Goal: Information Seeking & Learning: Learn about a topic

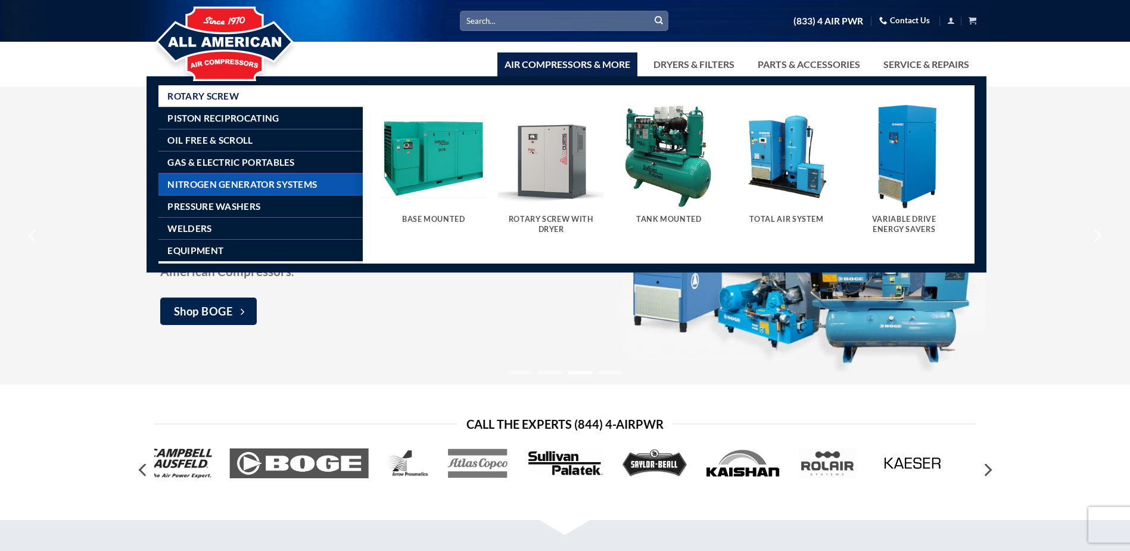
click at [251, 188] on span "Nitrogen Generator Systems" at bounding box center [242, 184] width 150 height 10
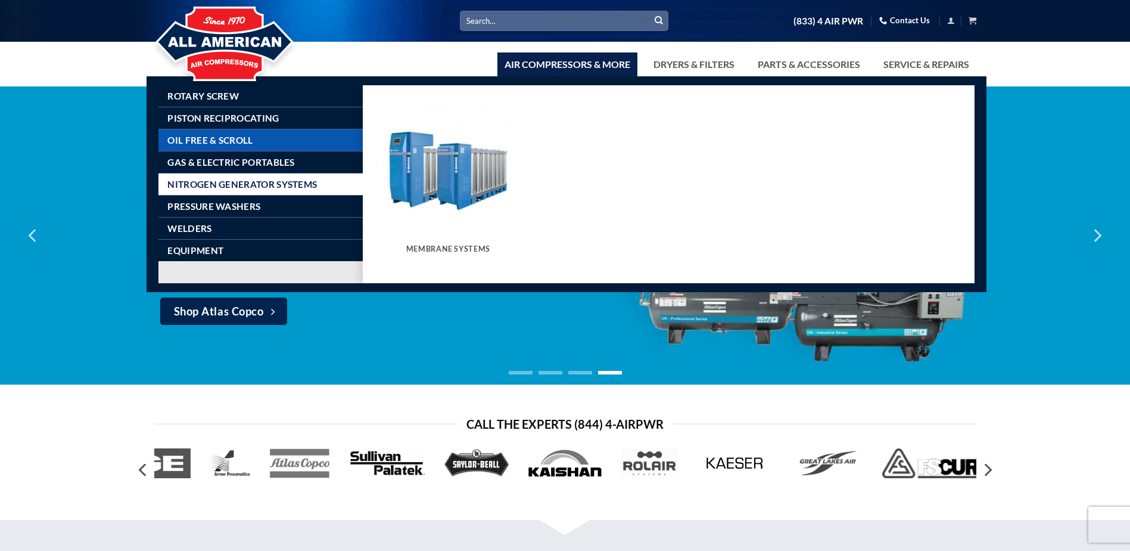
click at [234, 142] on span "Oil Free & Scroll" at bounding box center [209, 140] width 85 height 10
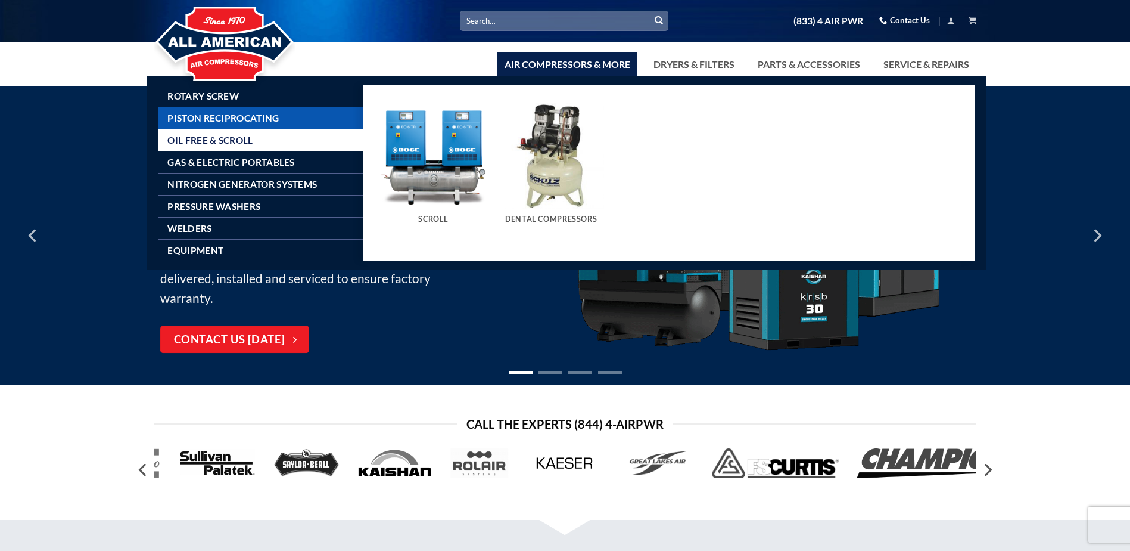
click at [247, 119] on span "Piston Reciprocating" at bounding box center [222, 118] width 111 height 10
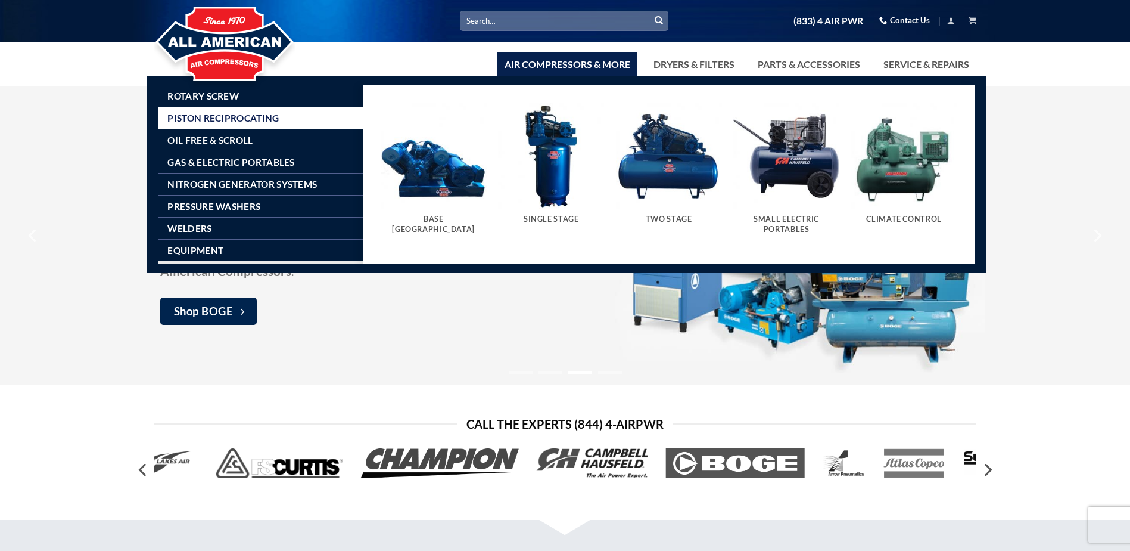
click at [538, 213] on div "Single Stage" at bounding box center [551, 222] width 106 height 27
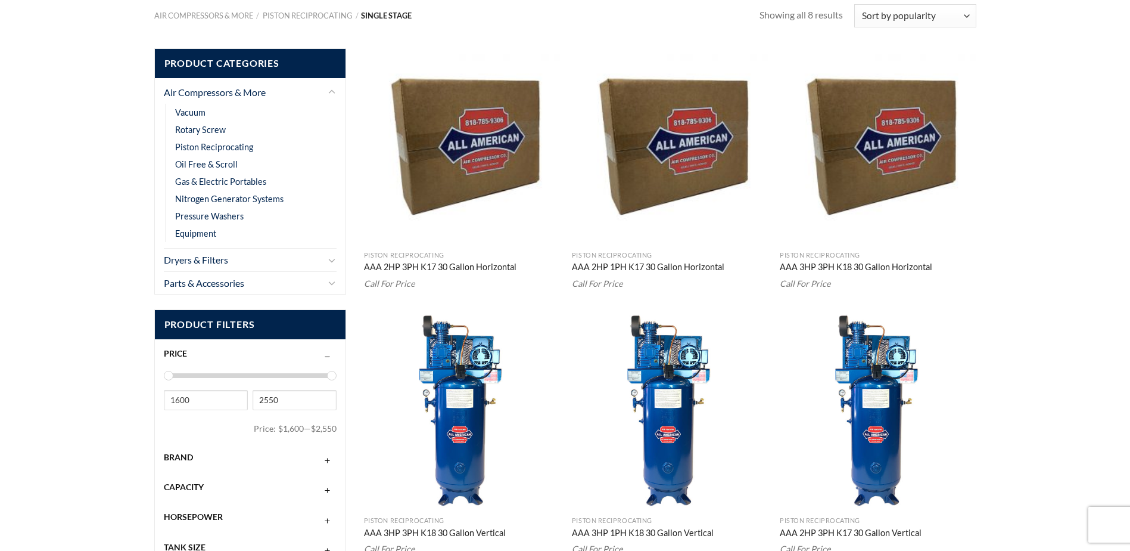
scroll to position [119, 0]
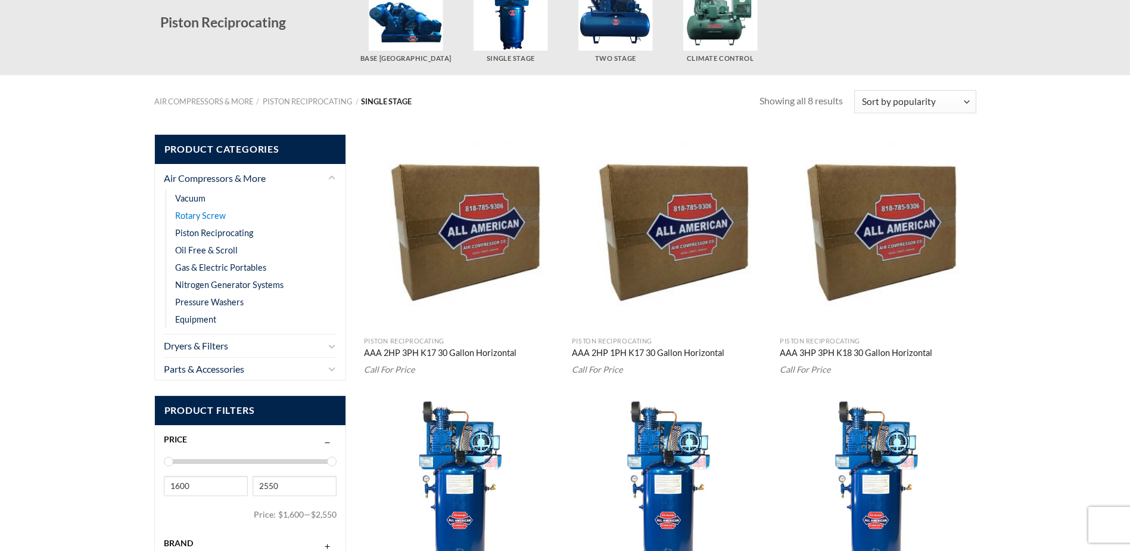
click at [206, 213] on link "Rotary Screw" at bounding box center [200, 215] width 51 height 17
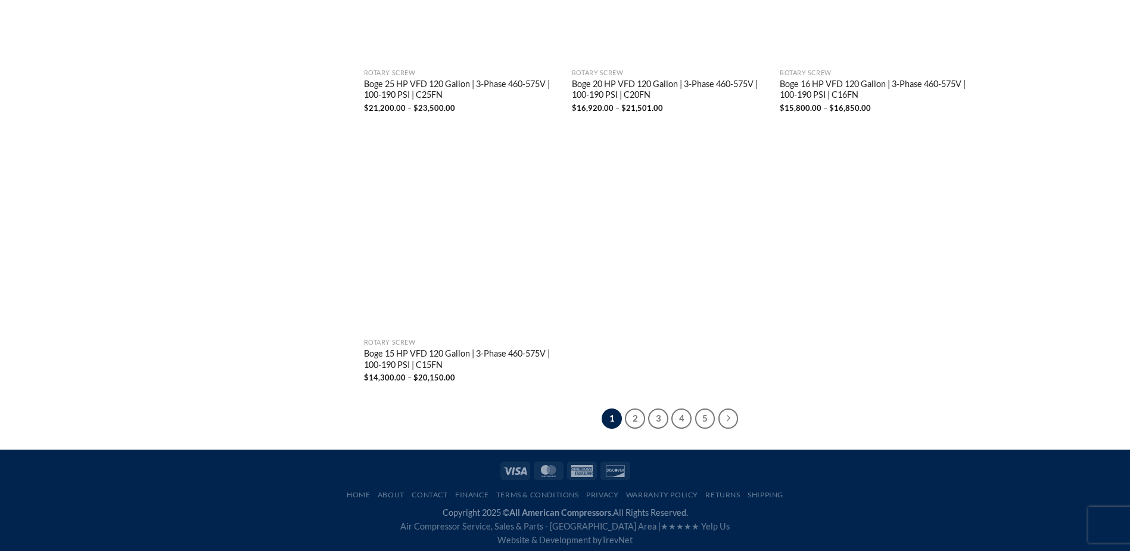
scroll to position [2300, 0]
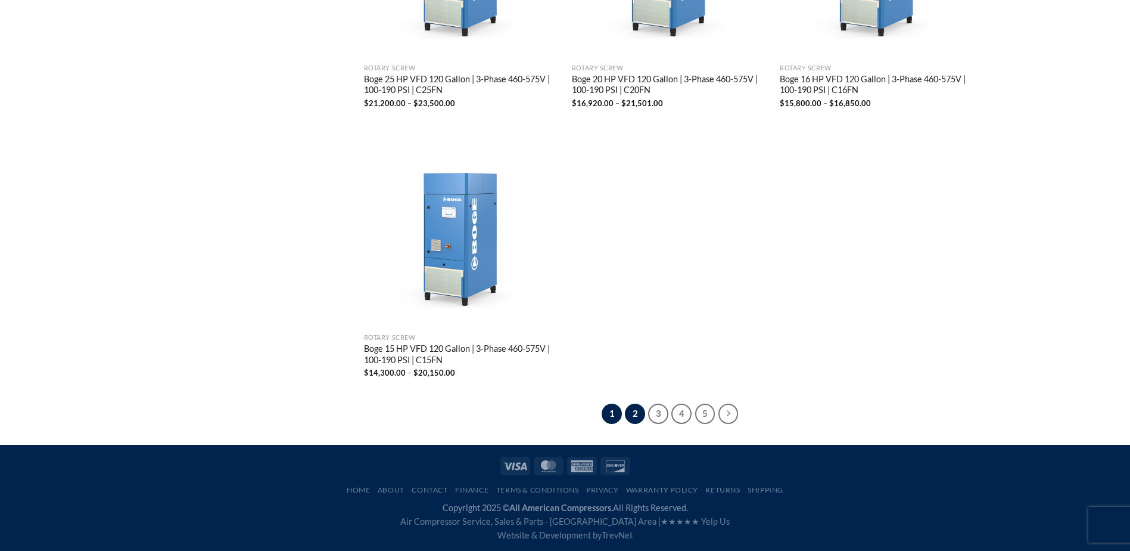
click at [627, 412] on link "2" at bounding box center [635, 413] width 20 height 20
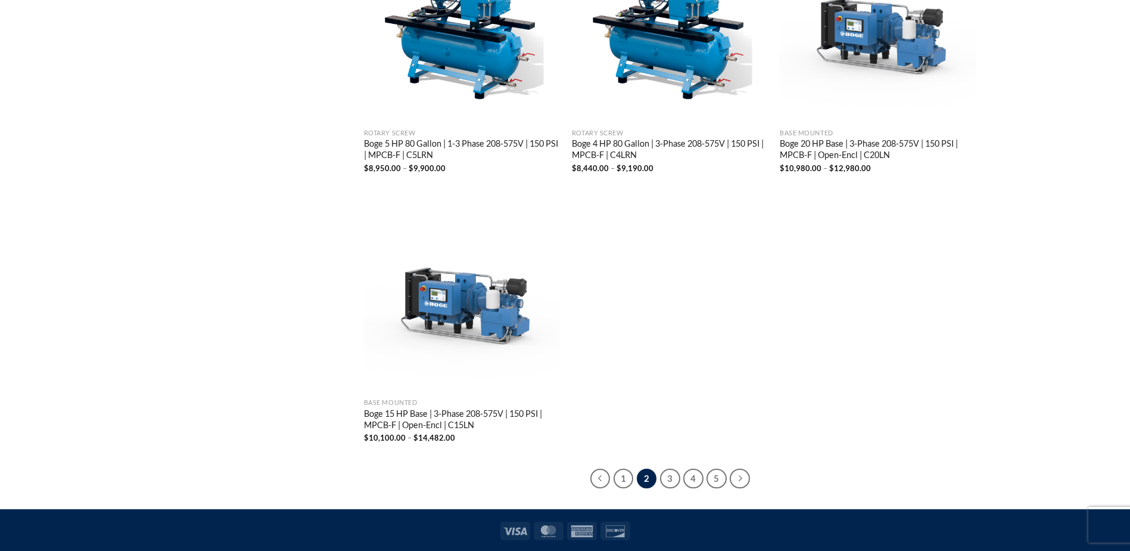
scroll to position [2250, 0]
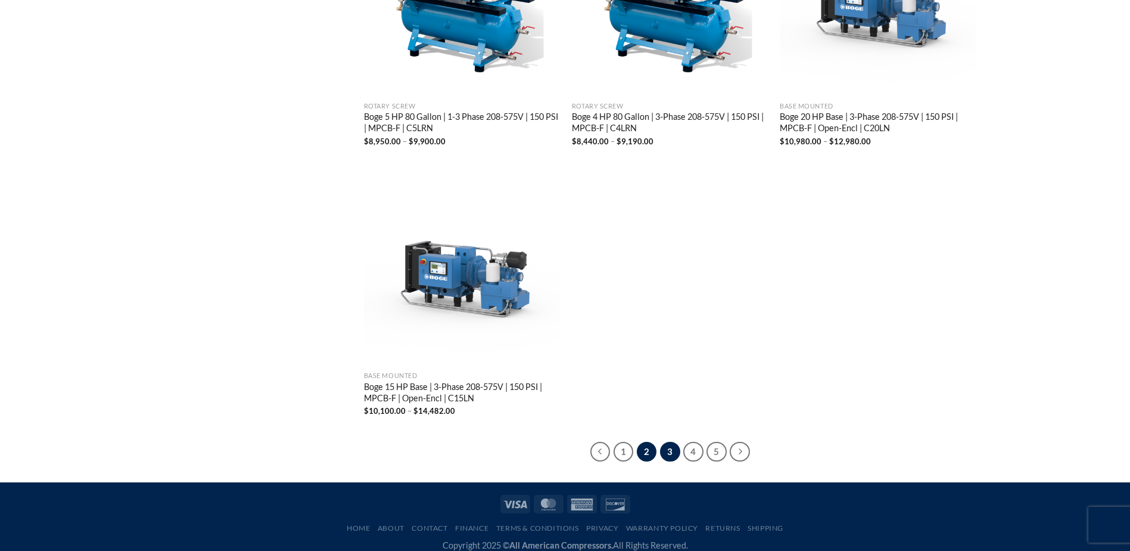
click at [671, 446] on link "3" at bounding box center [670, 452] width 20 height 20
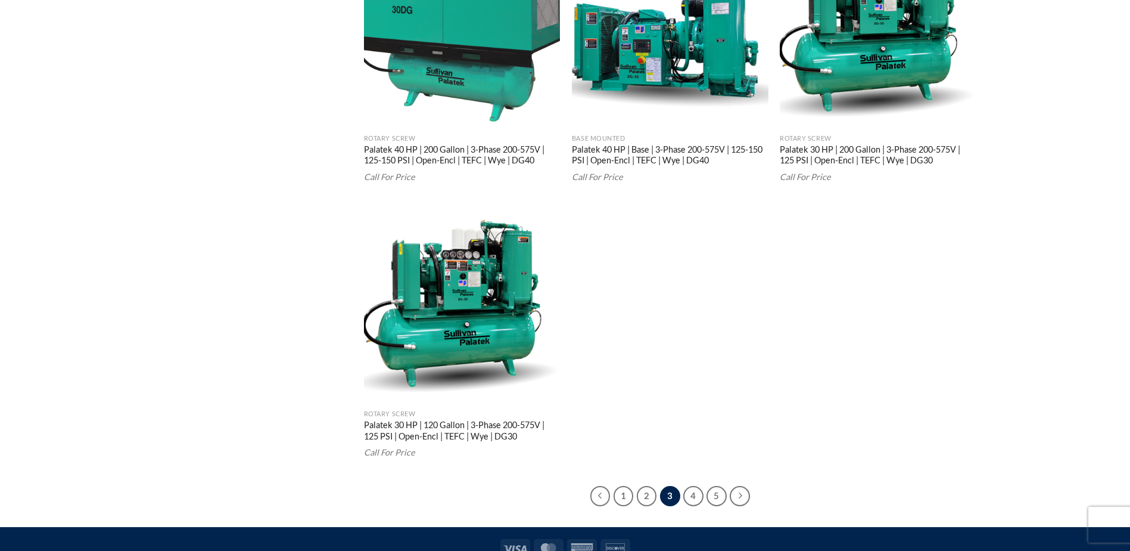
scroll to position [2306, 0]
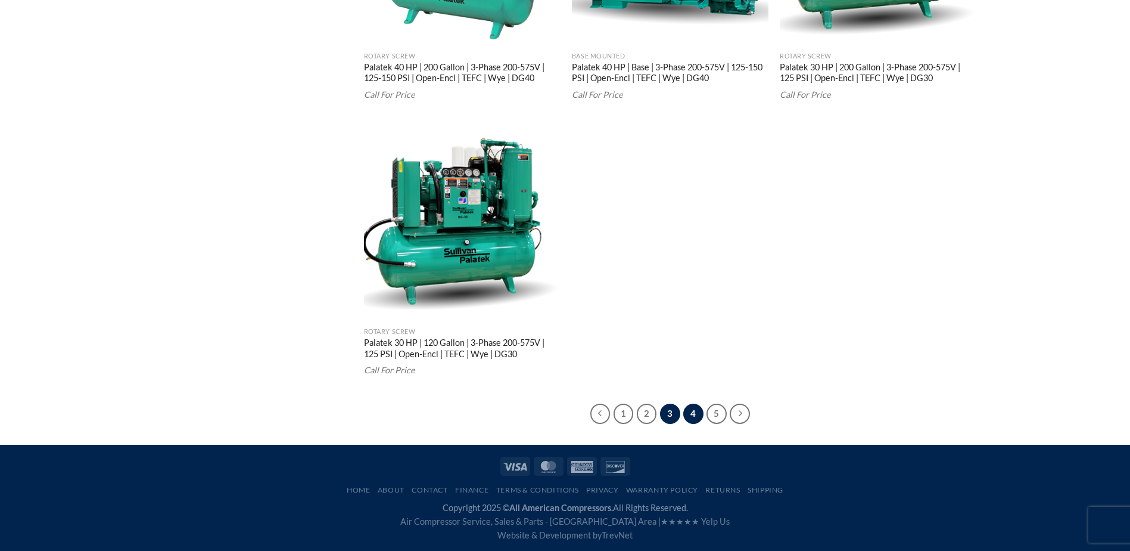
click at [694, 416] on link "4" at bounding box center [693, 413] width 20 height 20
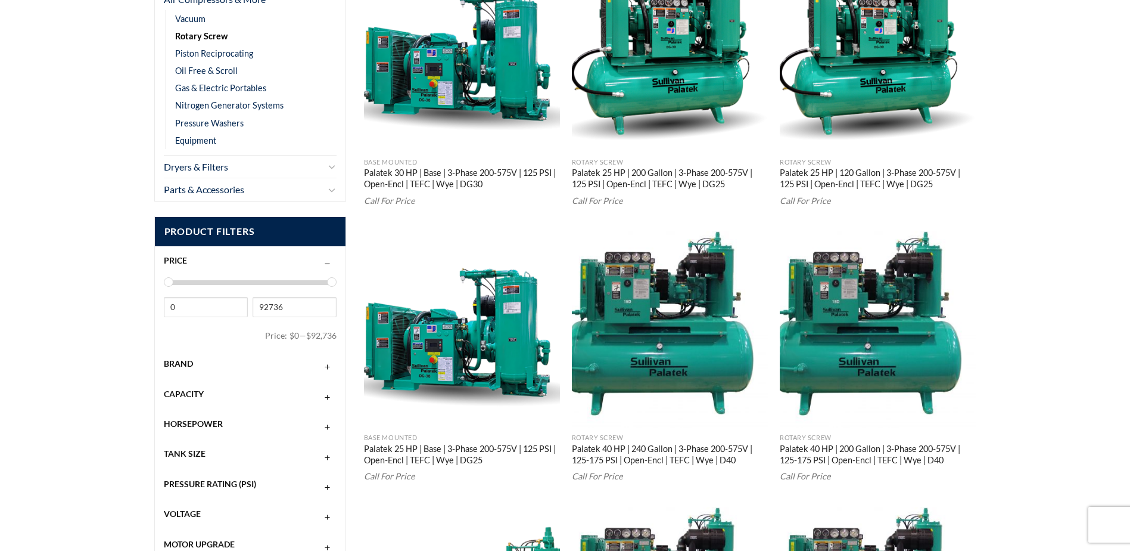
scroll to position [343, 0]
